Goal: Task Accomplishment & Management: Check status

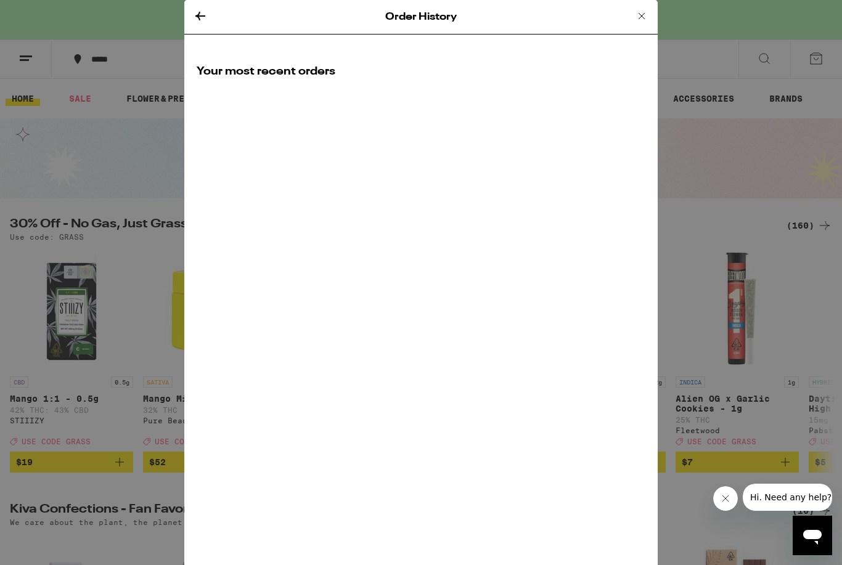
click at [635, 2] on div "Order History" at bounding box center [420, 17] width 473 height 35
click at [624, 17] on div "Order History" at bounding box center [420, 17] width 473 height 35
click at [645, 17] on icon at bounding box center [641, 16] width 15 height 15
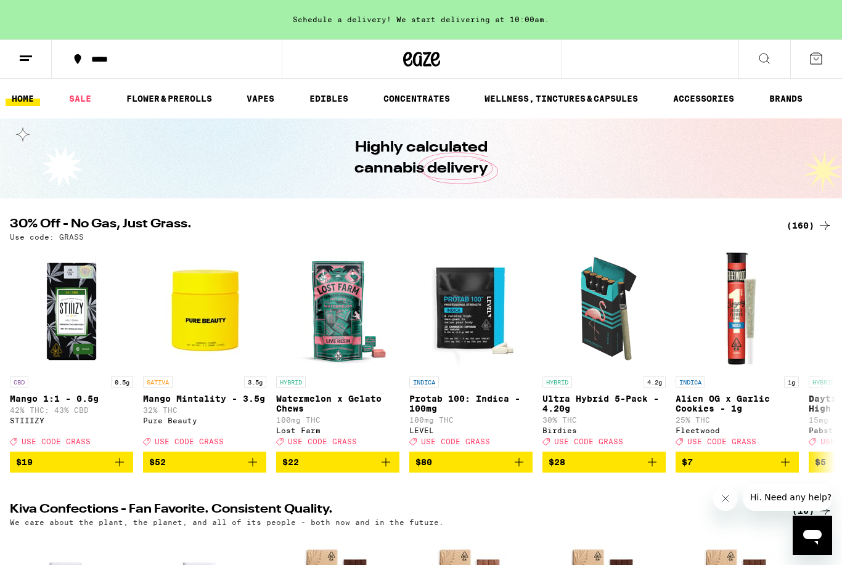
scroll to position [0, 6]
